Goal: Task Accomplishment & Management: Manage account settings

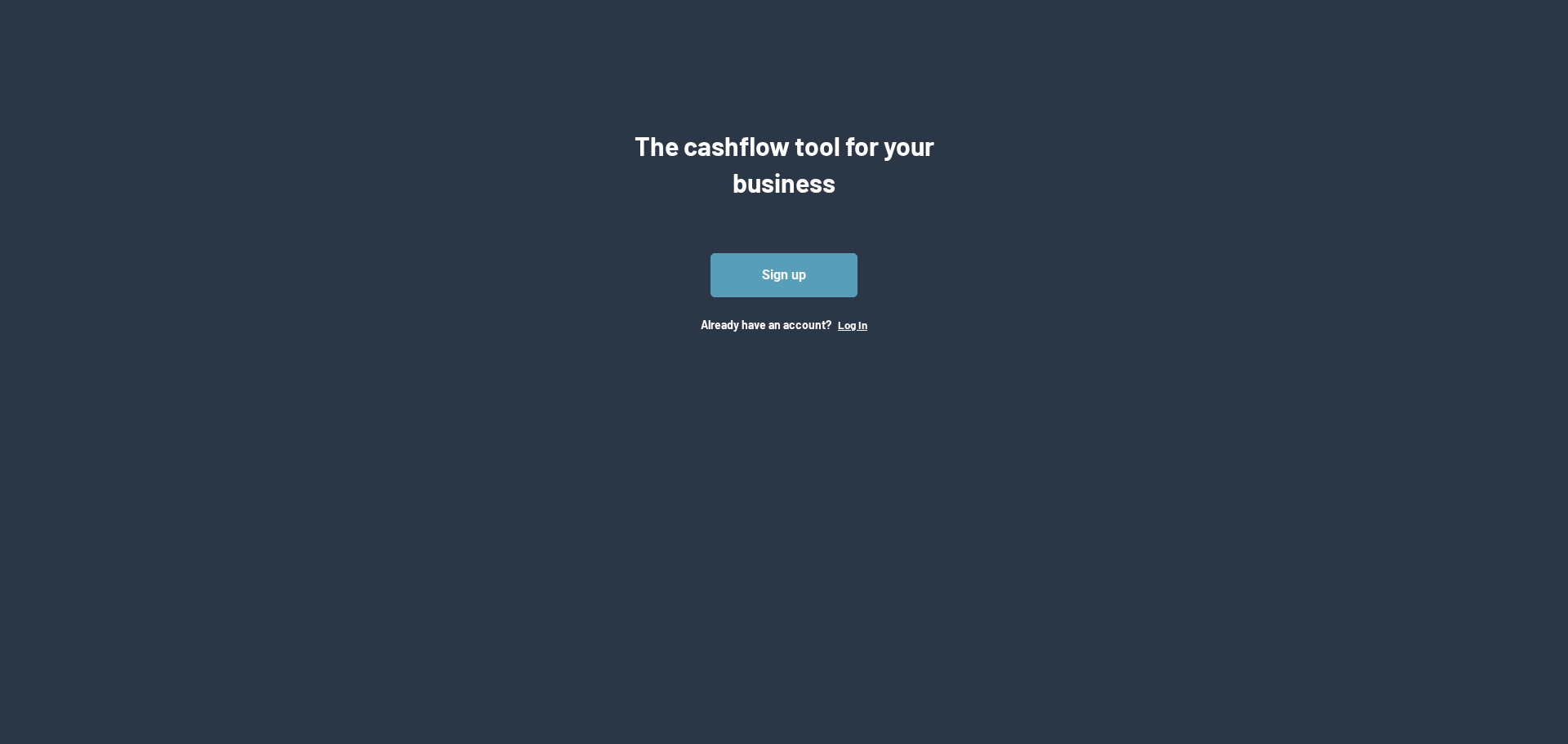
click at [841, 327] on button "Log In" at bounding box center [852, 325] width 30 height 13
